Goal: Information Seeking & Learning: Learn about a topic

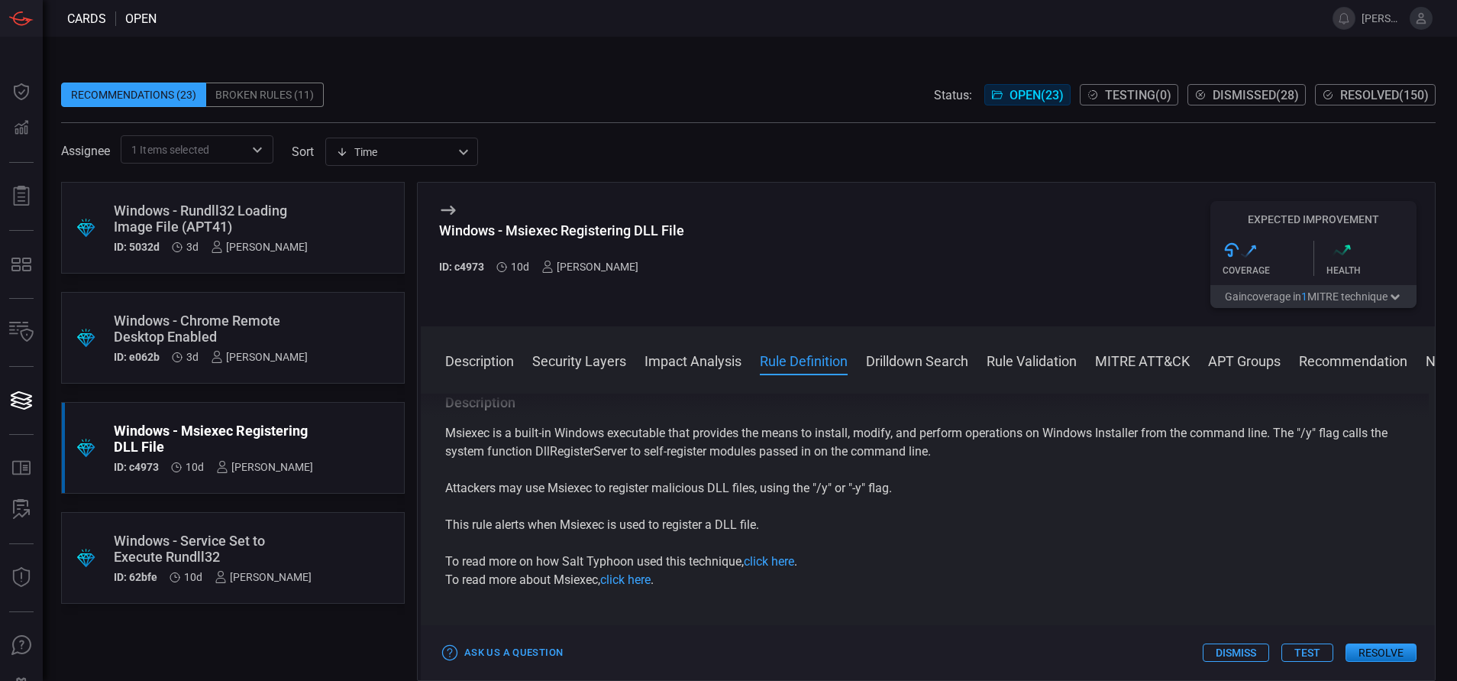
scroll to position [660, 0]
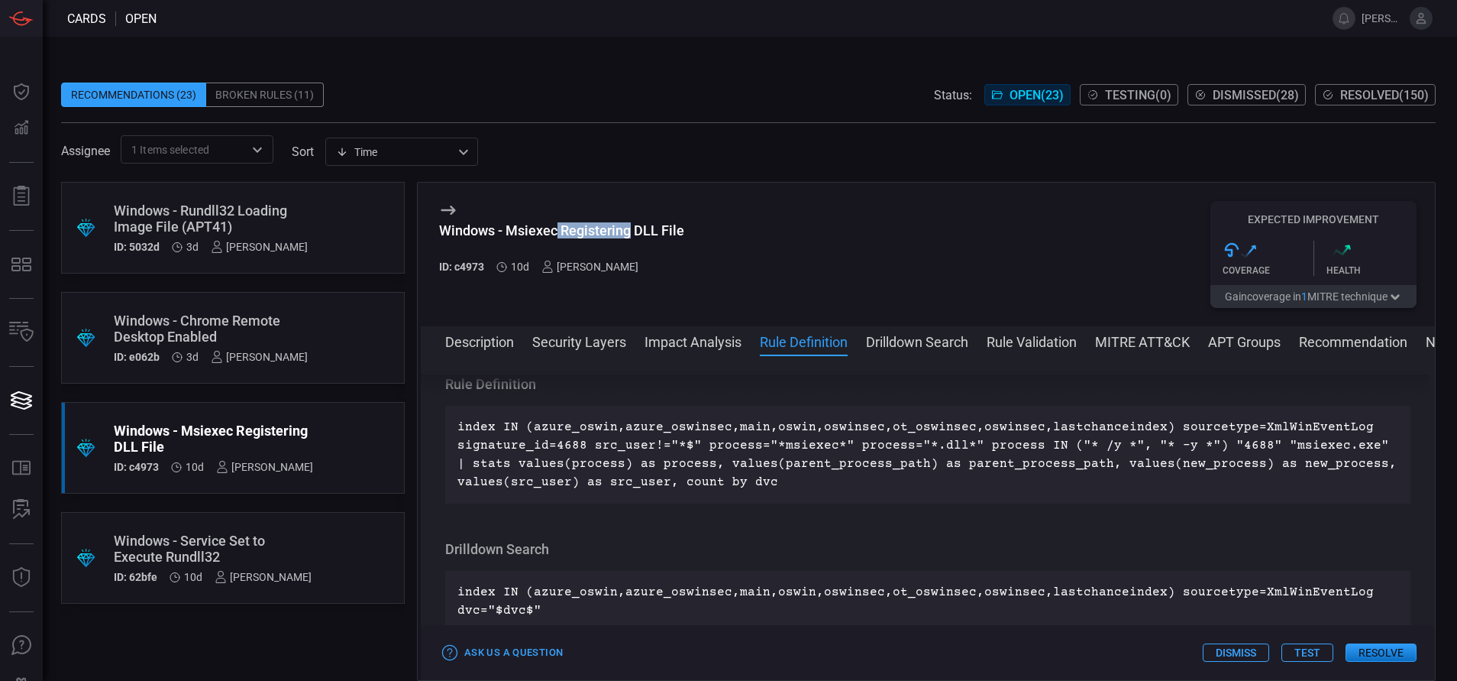
drag, startPoint x: 631, startPoint y: 228, endPoint x: 558, endPoint y: 236, distance: 73.8
click at [558, 236] on div "Windows - Msiexec Registering DLL File" at bounding box center [561, 230] width 245 height 16
copy div "Registering"
drag, startPoint x: 686, startPoint y: 230, endPoint x: 432, endPoint y: 240, distance: 254.5
click at [432, 240] on div "Windows - Msiexec Registering DLL File ID: c4973 10d [PERSON_NAME] Expected Imp…" at bounding box center [928, 255] width 1014 height 144
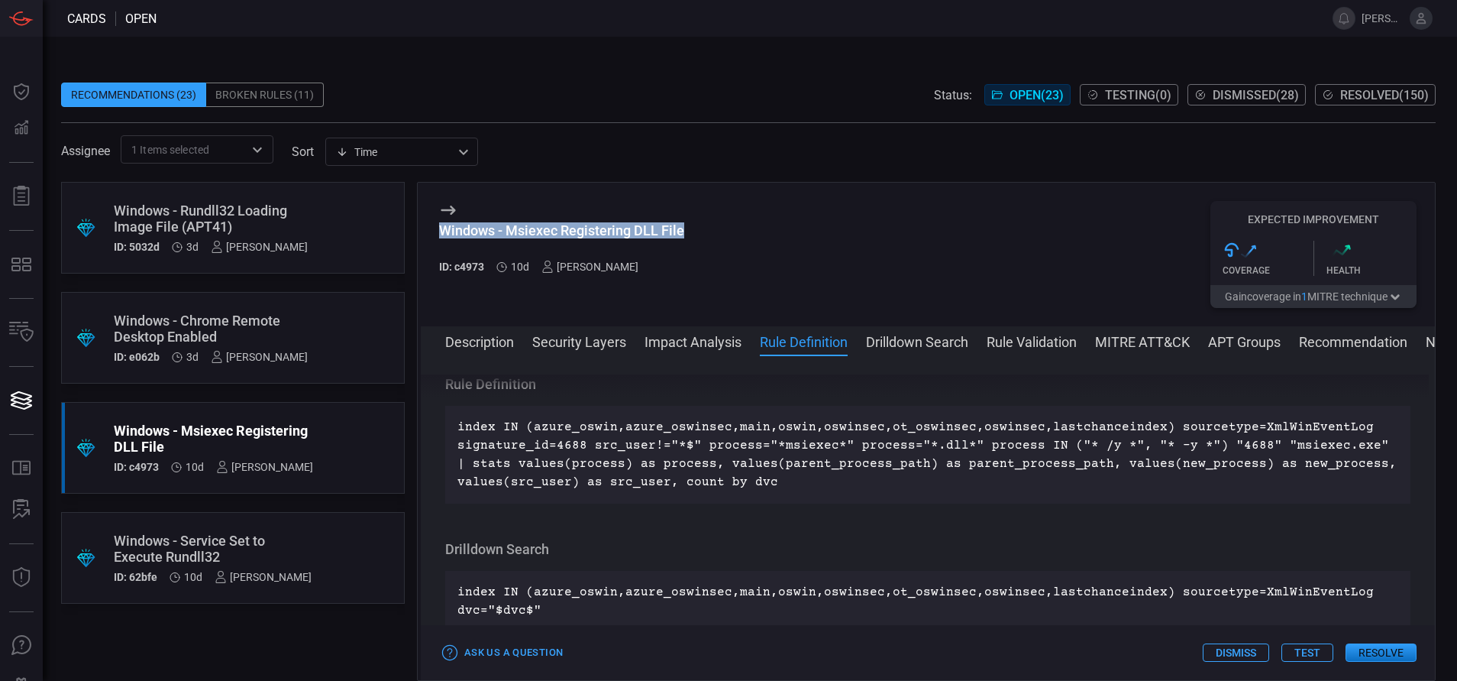
copy div "Windows - Msiexec Registering DLL File"
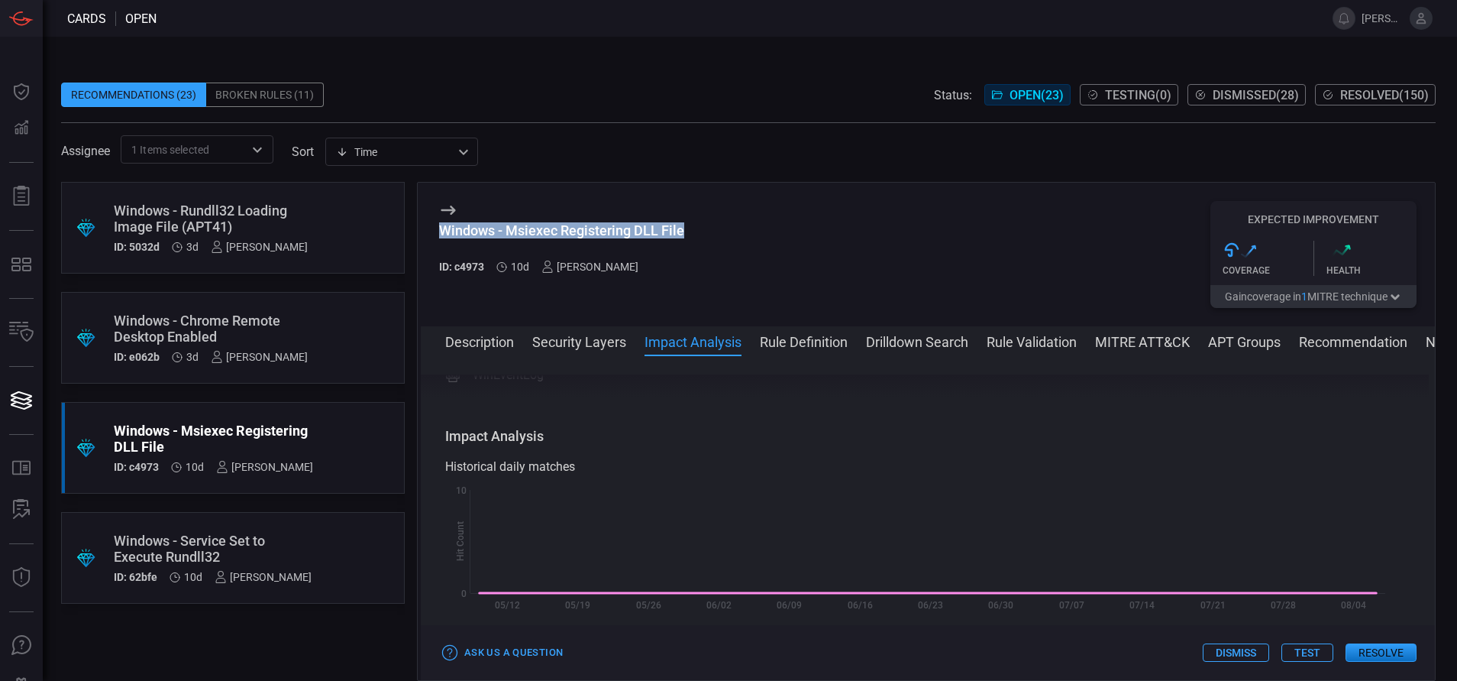
scroll to position [0, 0]
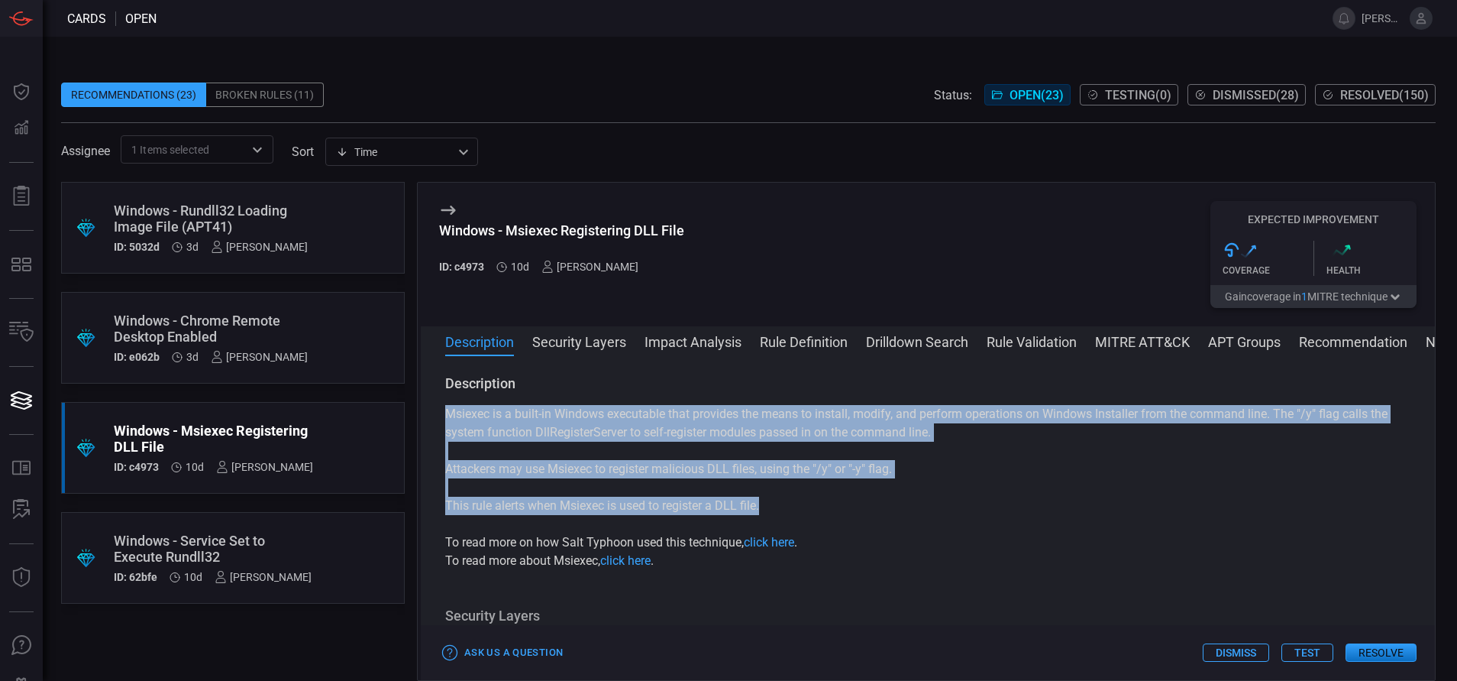
drag, startPoint x: 444, startPoint y: 403, endPoint x: 787, endPoint y: 512, distance: 359.7
click at [787, 512] on div "Description Msiexec is a built-in Windows executable that provides the means to…" at bounding box center [928, 514] width 1014 height 281
copy div "Msiexec is a built-in Windows executable that provides the means to install, mo…"
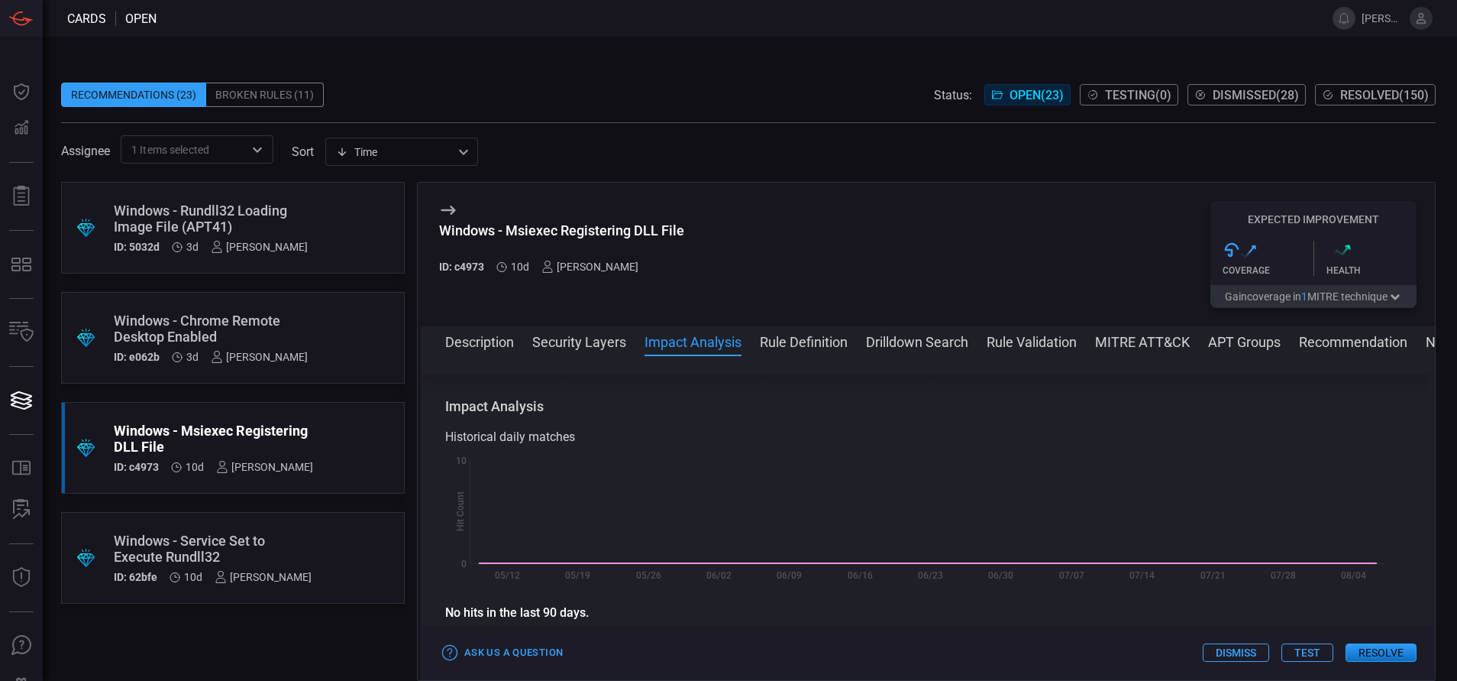
scroll to position [669, 0]
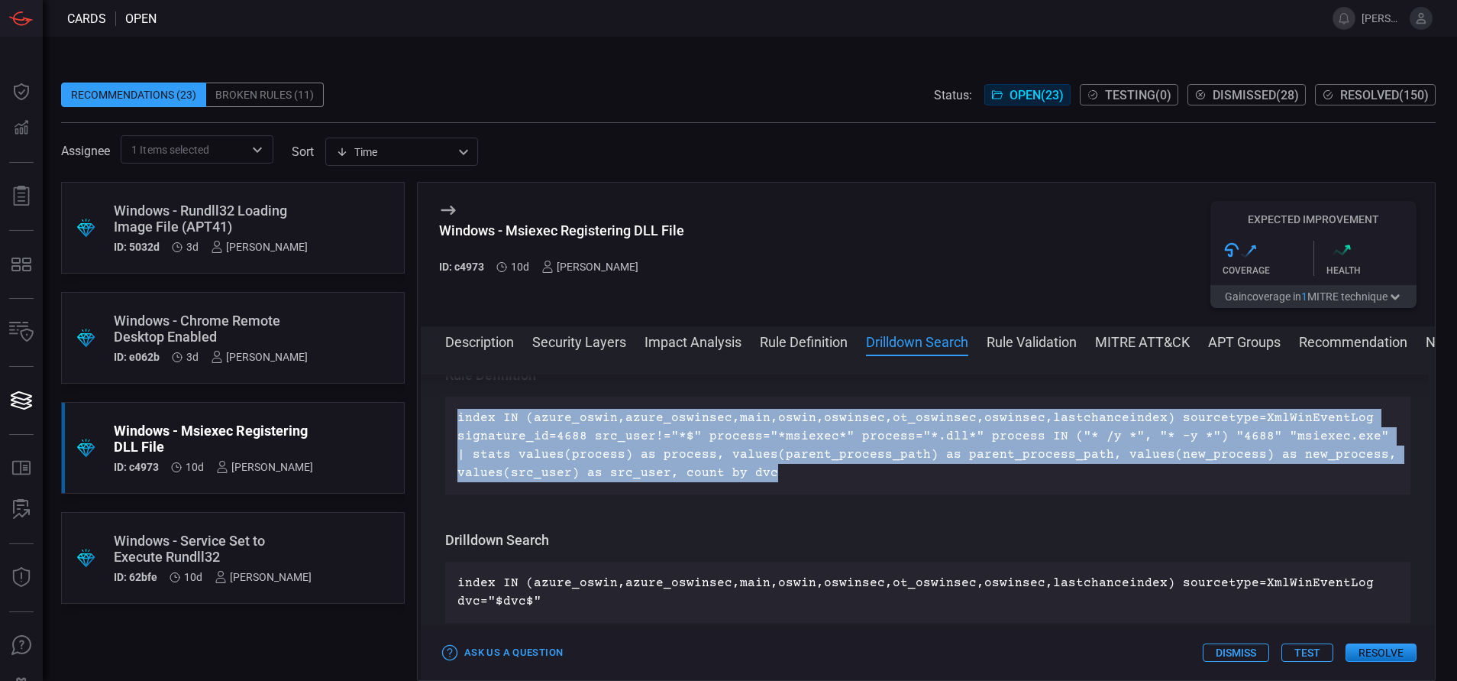
drag, startPoint x: 765, startPoint y: 473, endPoint x: 442, endPoint y: 403, distance: 330.6
click at [442, 403] on div "Description Msiexec is a built-in Windows executable that provides the means to…" at bounding box center [928, 514] width 1014 height 281
copy p "index IN (azure_oswin,azure_oswinsec,main,oswin,oswinsec,ot_oswinsec,oswinsec,l…"
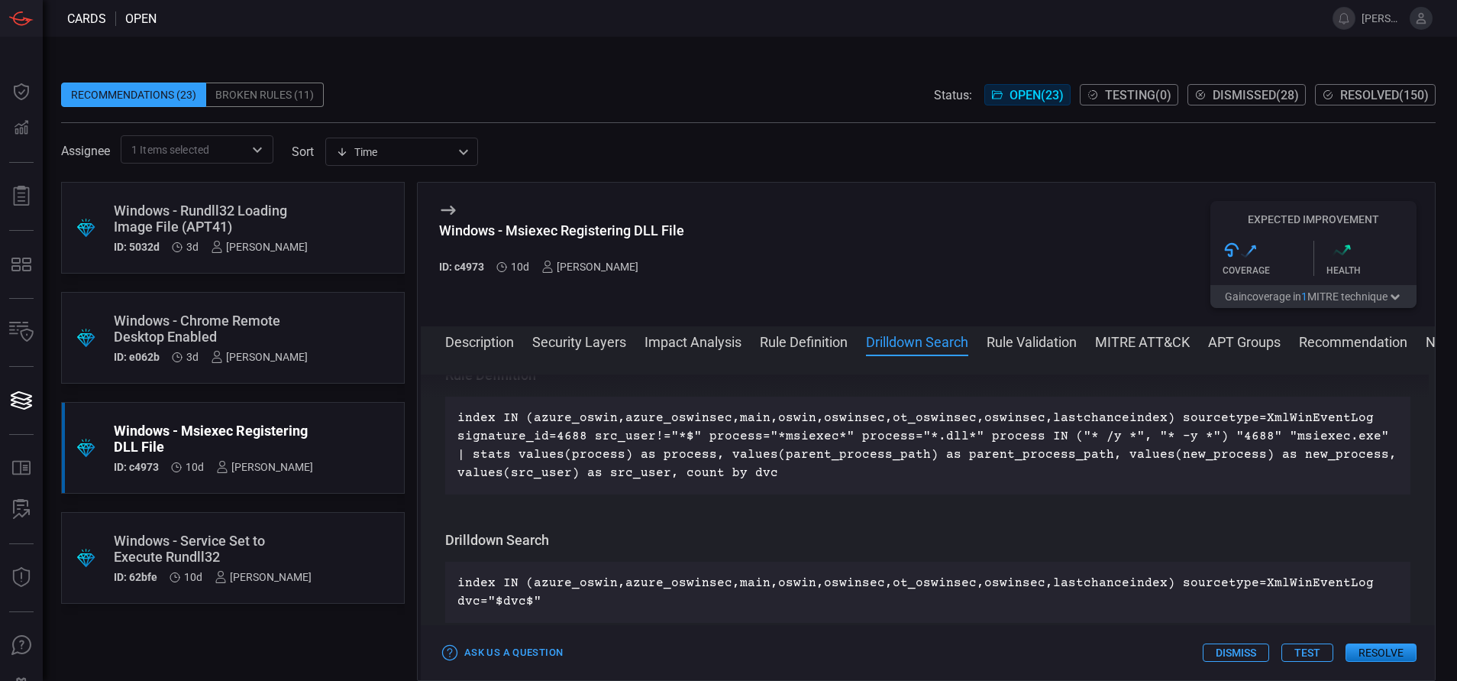
click at [144, 335] on div "Windows - Chrome Remote Desktop Enabled" at bounding box center [211, 328] width 194 height 32
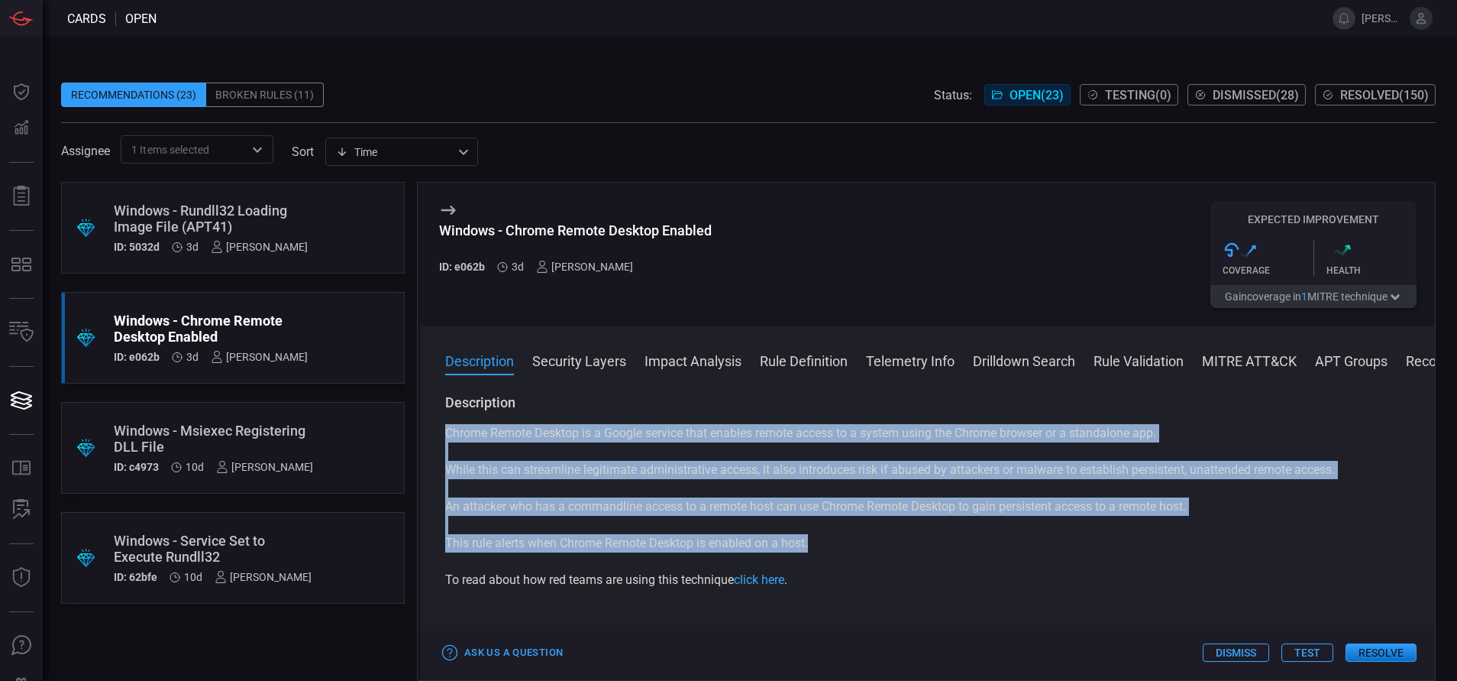
drag, startPoint x: 813, startPoint y: 551, endPoint x: 437, endPoint y: 436, distance: 393.1
click at [437, 436] on div "Description Chrome Remote Desktop is a Google service that enables remote acces…" at bounding box center [928, 533] width 1014 height 281
copy div "Chrome Remote Desktop is a Google service that enables remote access to a syste…"
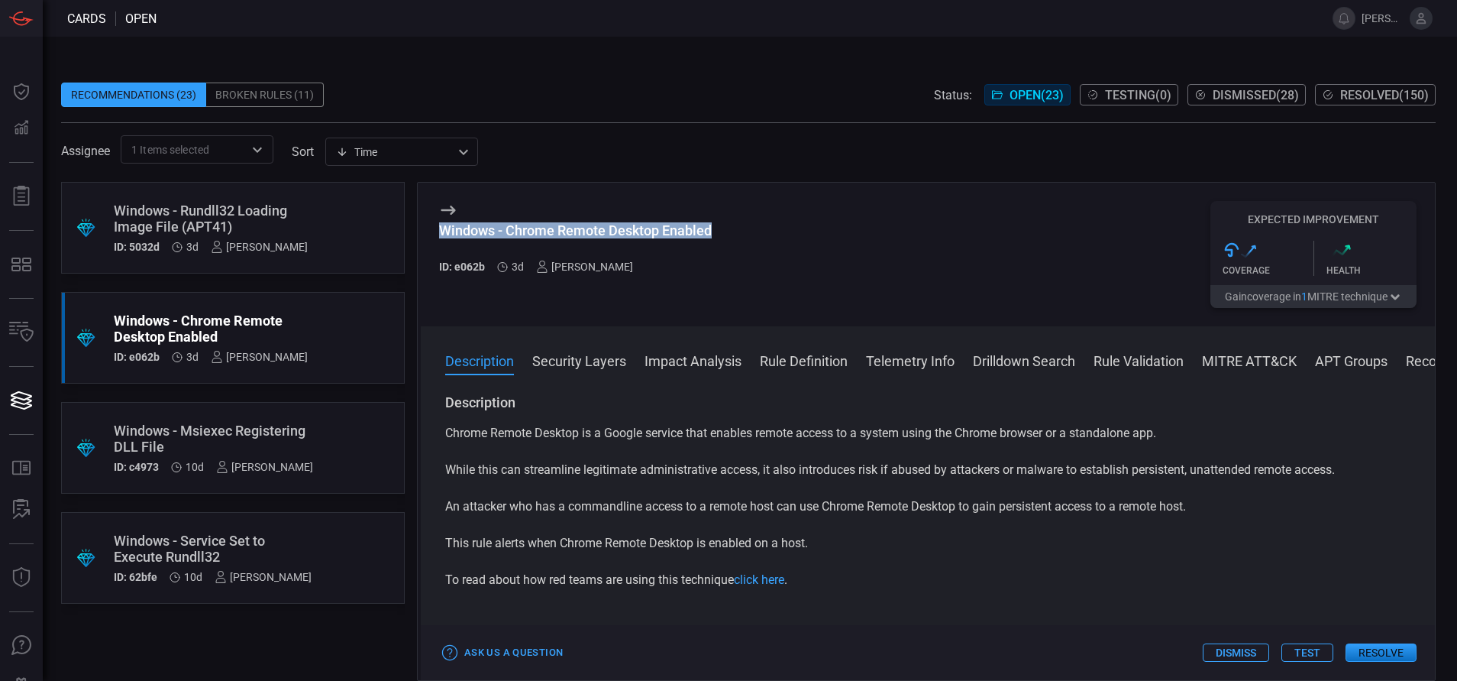
drag, startPoint x: 729, startPoint y: 229, endPoint x: 431, endPoint y: 238, distance: 298.0
click at [431, 238] on div "Windows - Chrome Remote Desktop Enabled ID: e062b 3d [PERSON_NAME] Expected Imp…" at bounding box center [928, 255] width 1014 height 144
copy div "Windows - Chrome Remote Desktop Enabled"
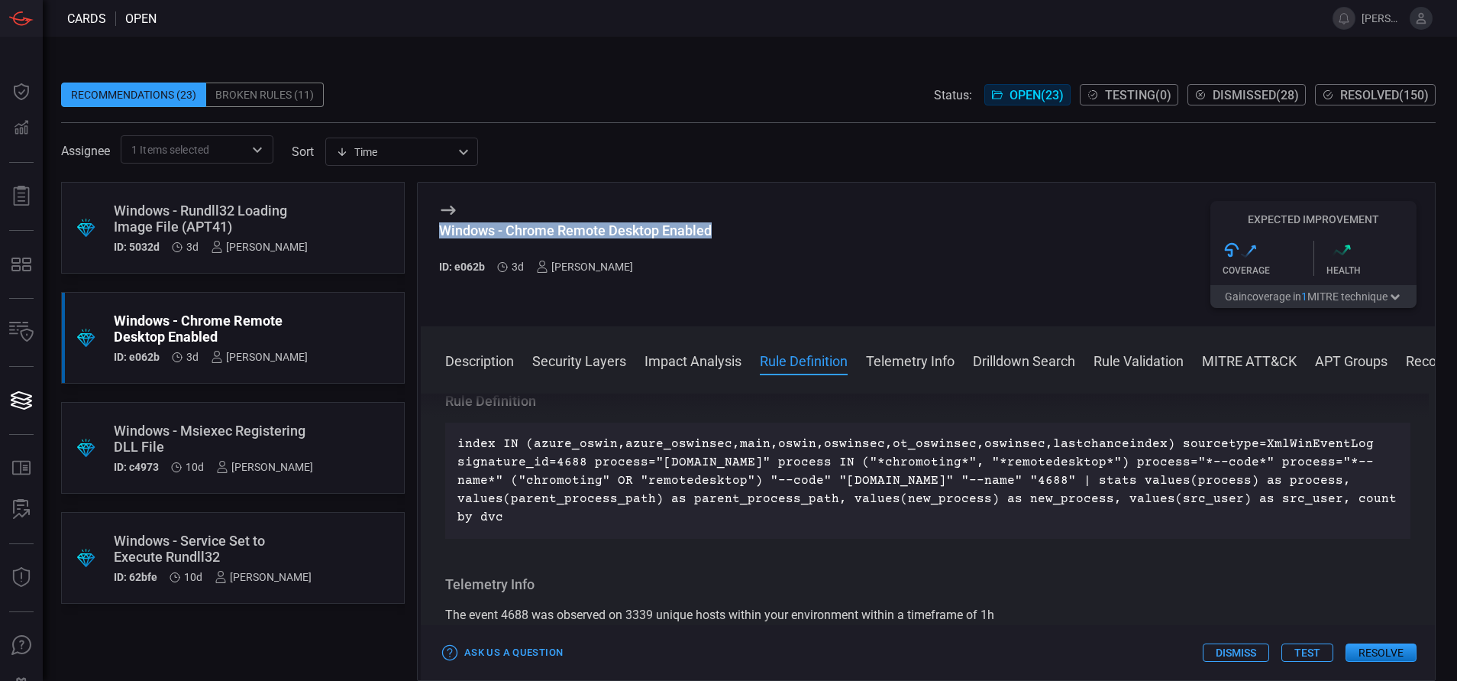
scroll to position [660, 0]
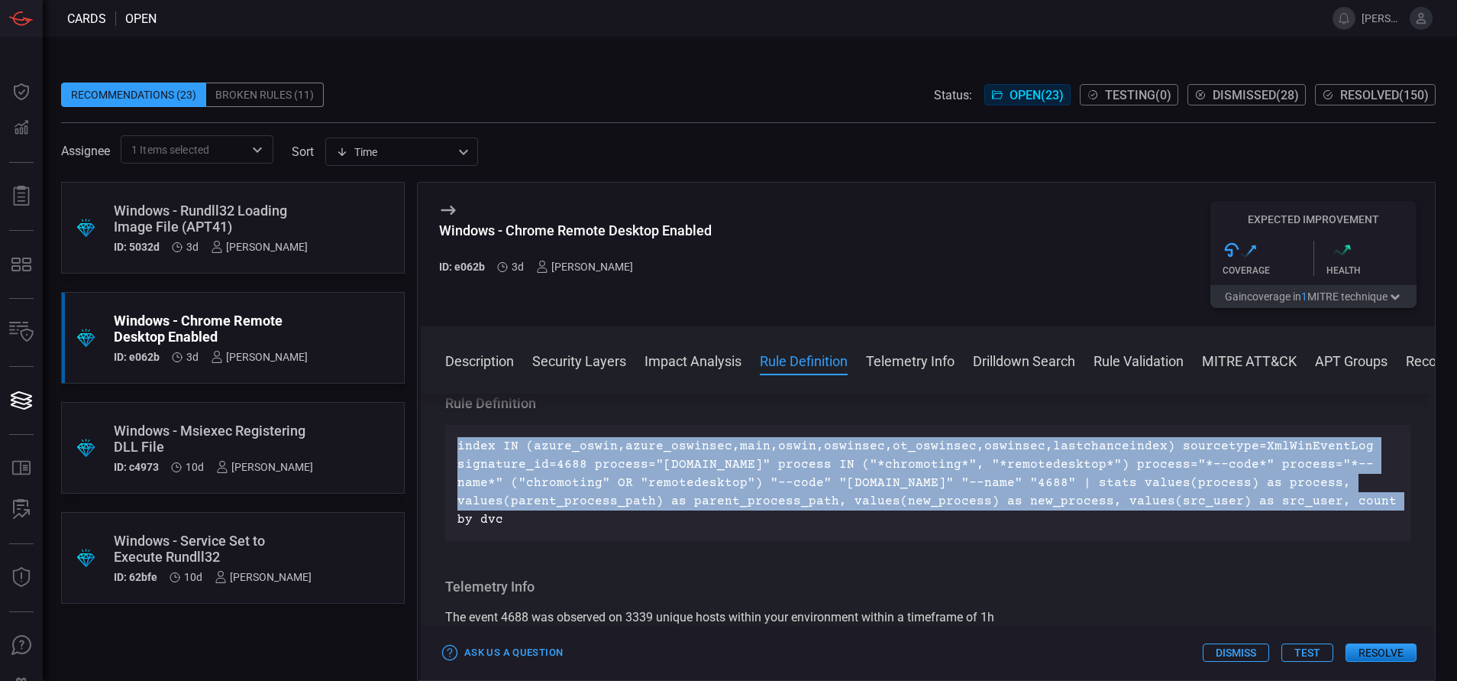
drag, startPoint x: 516, startPoint y: 518, endPoint x: 439, endPoint y: 441, distance: 108.6
click at [439, 441] on div "Description Chrome Remote Desktop is a Google service that enables remote acces…" at bounding box center [928, 533] width 1014 height 281
copy p "index IN (azure_oswin,azure_oswinsec,main,oswin,oswinsec,ot_oswinsec,oswinsec,l…"
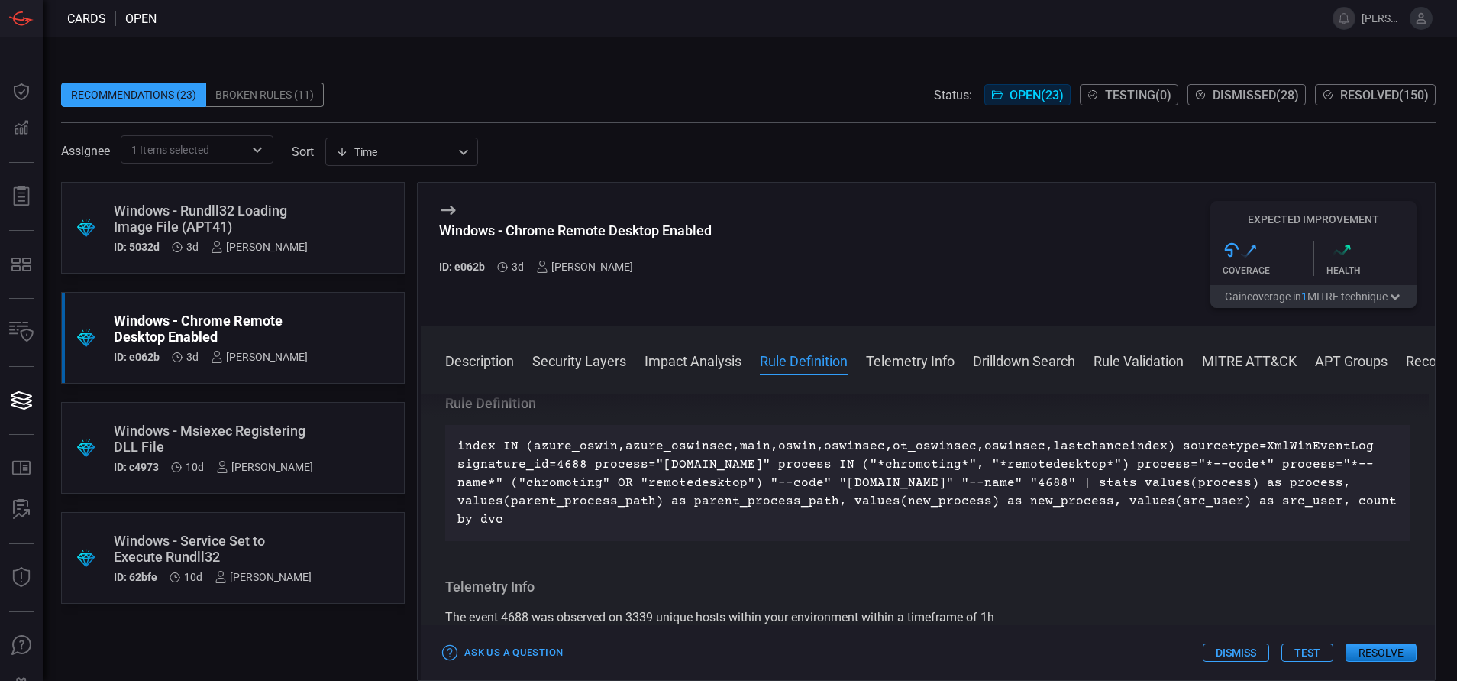
click at [217, 442] on div "Windows - Msiexec Registering DLL File" at bounding box center [213, 438] width 199 height 32
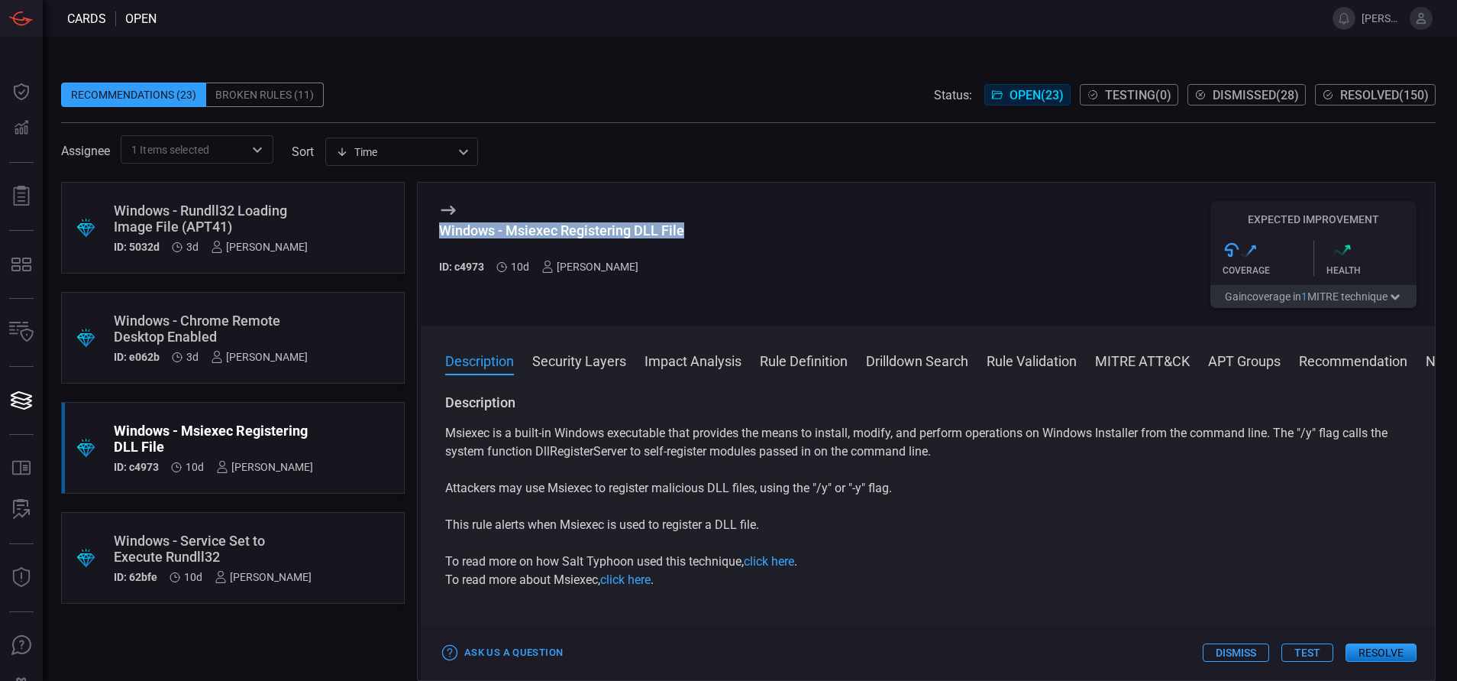
drag, startPoint x: 684, startPoint y: 225, endPoint x: 476, endPoint y: 219, distance: 208.6
click at [476, 219] on div "Windows - Msiexec Registering DLL File ID: c4973 10d [PERSON_NAME] Expected Imp…" at bounding box center [928, 255] width 1014 height 144
click at [250, 233] on div "Windows - Rundll32 Loading Image File (APT41)" at bounding box center [211, 218] width 194 height 32
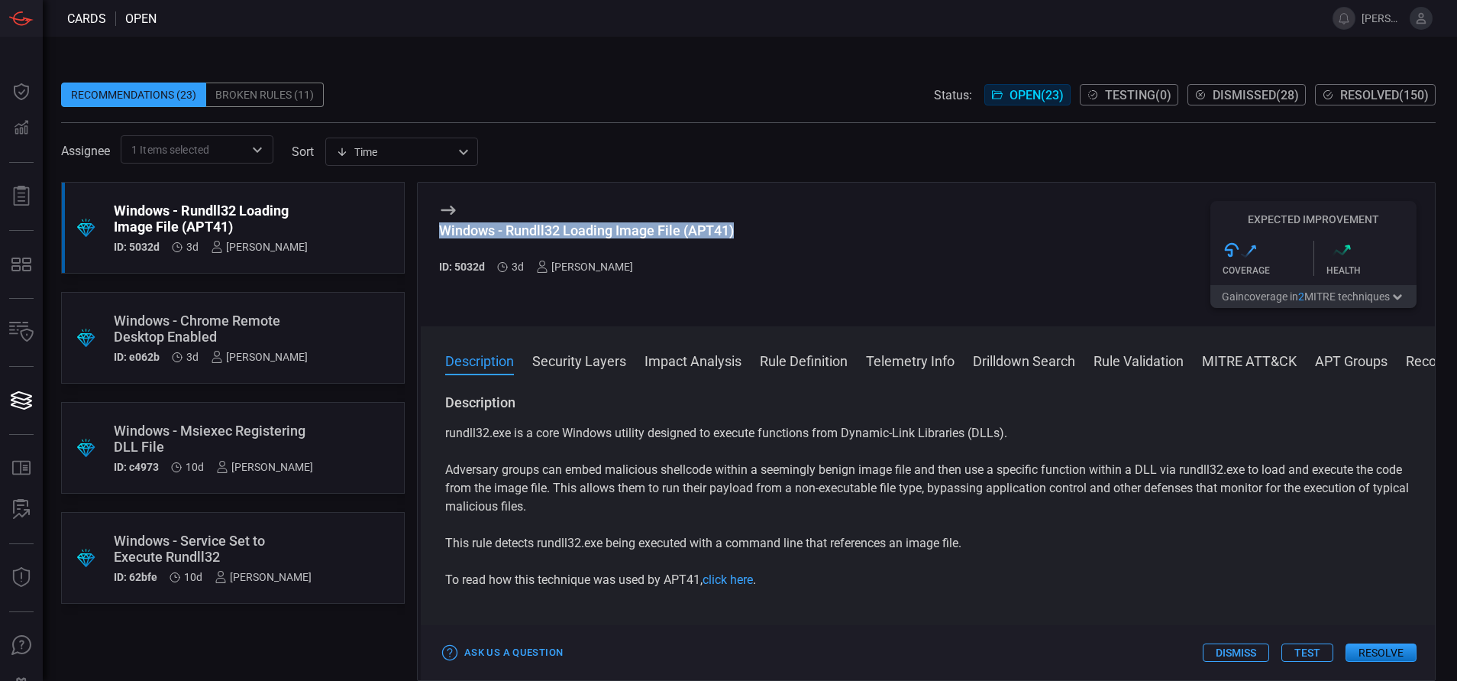
drag, startPoint x: 745, startPoint y: 232, endPoint x: 434, endPoint y: 215, distance: 312.1
click at [434, 215] on div "Windows - Rundll32 Loading Image File (APT41) ID: 5032d 3d [PERSON_NAME] Expect…" at bounding box center [928, 255] width 1014 height 144
copy div "Windows - Rundll32 Loading Image File (APT41)"
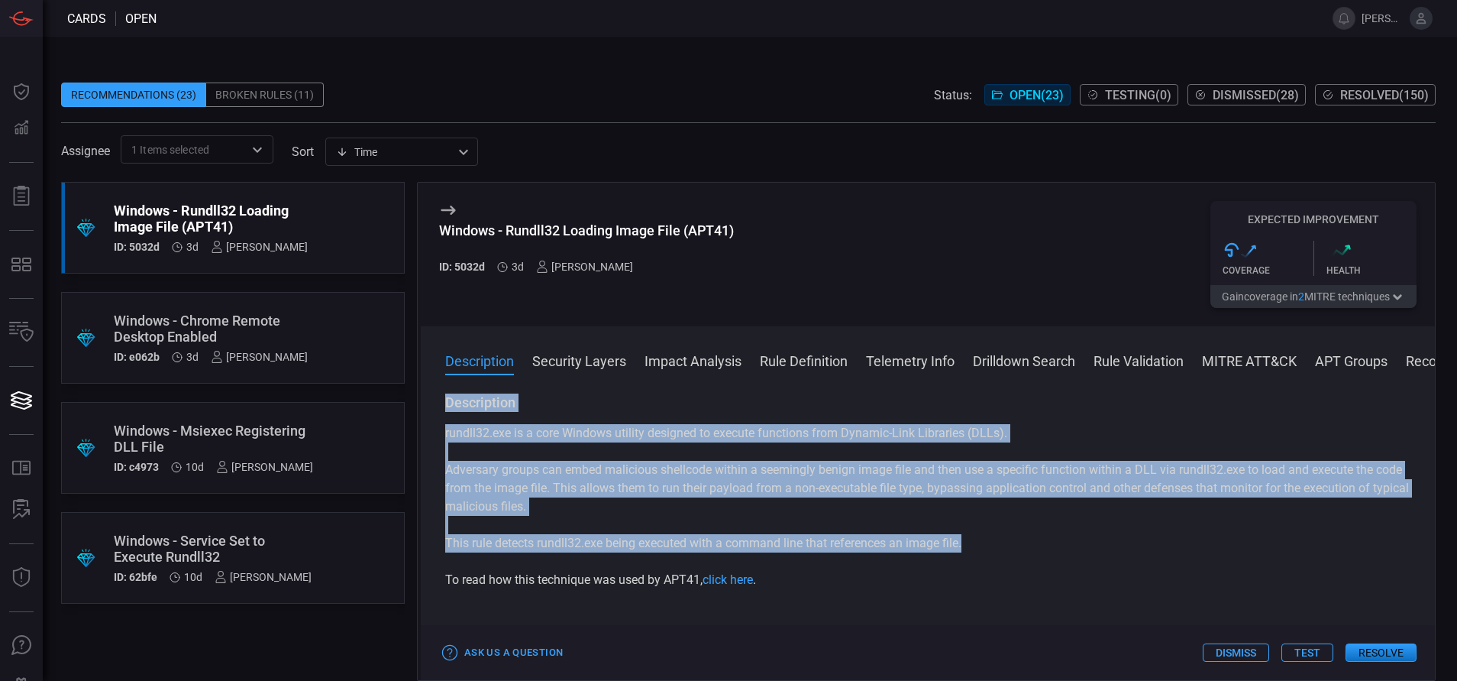
drag, startPoint x: 979, startPoint y: 545, endPoint x: 443, endPoint y: 392, distance: 557.5
click at [443, 392] on div "Description Security Layers Impact Analysis Rule Definition Telemetry Info Dril…" at bounding box center [928, 503] width 1014 height 354
copy div "Description rundll32.exe is a core Windows utility designed to execute function…"
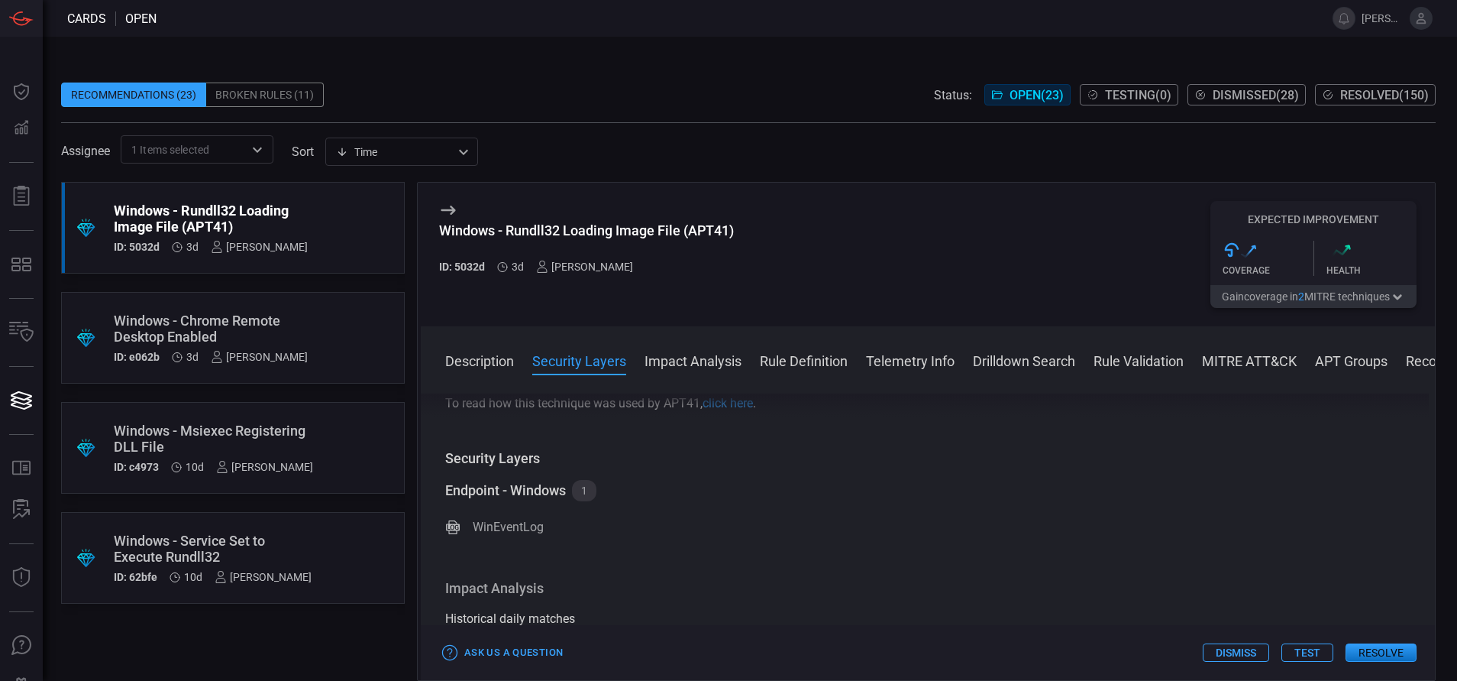
scroll to position [178, 0]
click at [777, 354] on button "Rule Definition" at bounding box center [804, 360] width 88 height 18
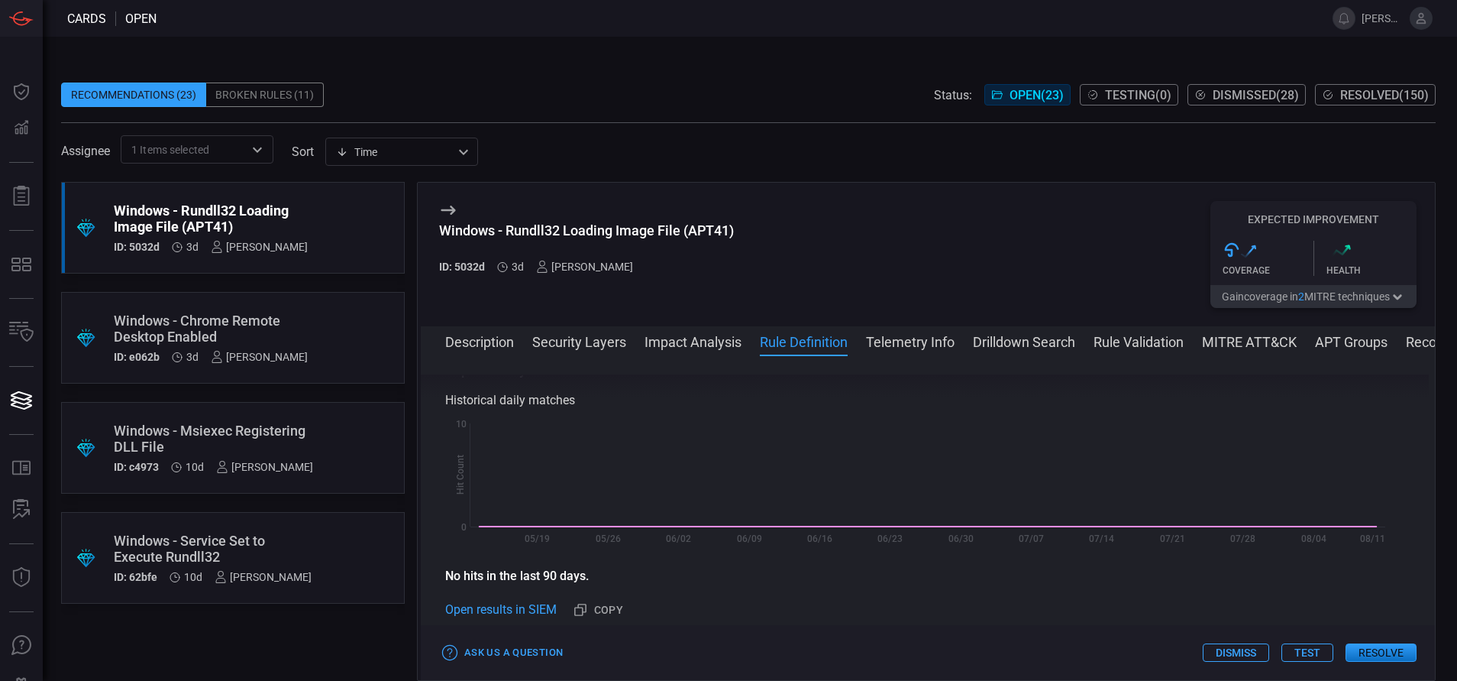
scroll to position [645, 0]
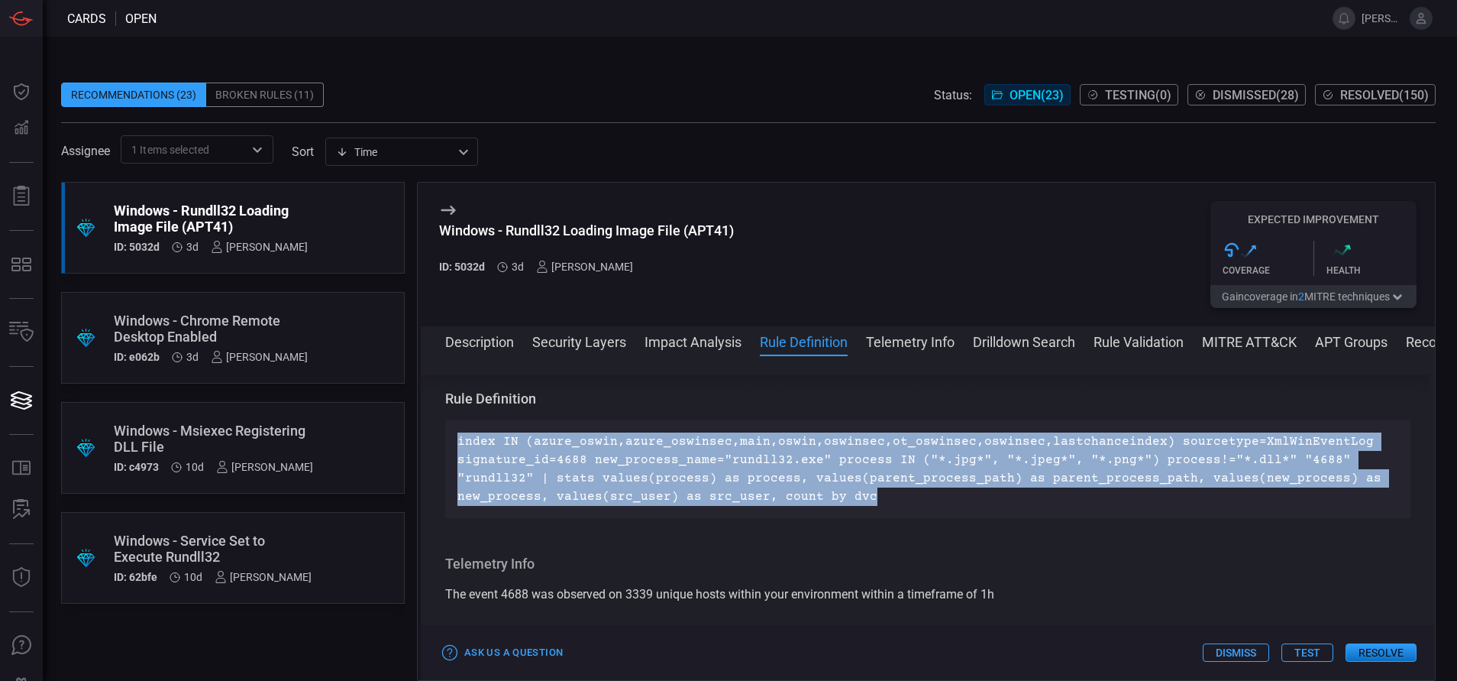
drag, startPoint x: 865, startPoint y: 492, endPoint x: 451, endPoint y: 438, distance: 417.4
click at [451, 438] on div "index IN (azure_oswin,azure_oswinsec,main,oswin,oswinsec,ot_oswinsec,oswinsec,l…" at bounding box center [927, 469] width 965 height 98
copy p "index IN (azure_oswin,azure_oswinsec,main,oswin,oswinsec,ot_oswinsec,oswinsec,l…"
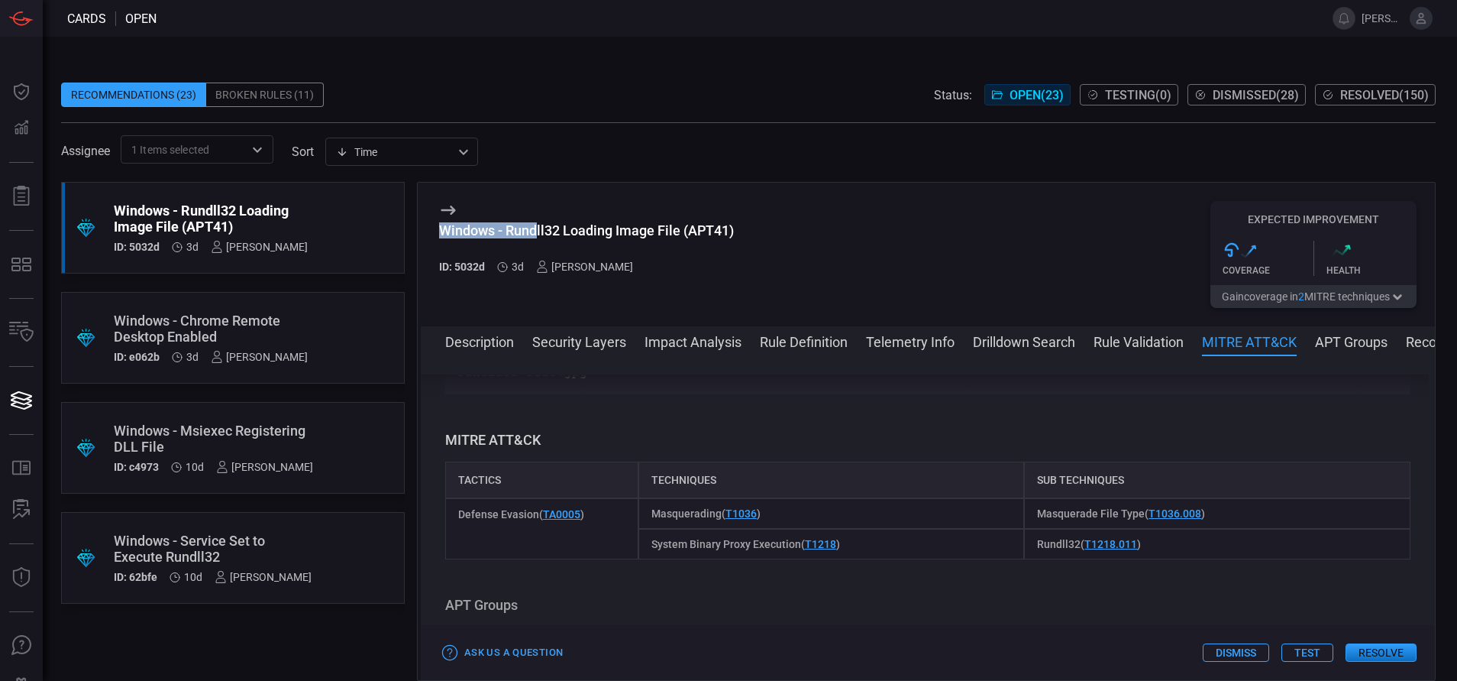
drag, startPoint x: 746, startPoint y: 205, endPoint x: 537, endPoint y: 232, distance: 211.1
click at [537, 232] on div "Windows - Rundll32 Loading Image File (APT41) ID: 5032d 3d [PERSON_NAME] Expect…" at bounding box center [928, 255] width 1014 height 144
drag, startPoint x: 537, startPoint y: 232, endPoint x: 743, endPoint y: 235, distance: 206.2
click at [743, 235] on div "Windows - Rundll32 Loading Image File (APT41) ID: 5032d 3d [PERSON_NAME] Expect…" at bounding box center [928, 255] width 1014 height 144
click at [228, 535] on div "Windows - Service Set to Execute Rundll32" at bounding box center [213, 548] width 198 height 32
